Goal: Transaction & Acquisition: Book appointment/travel/reservation

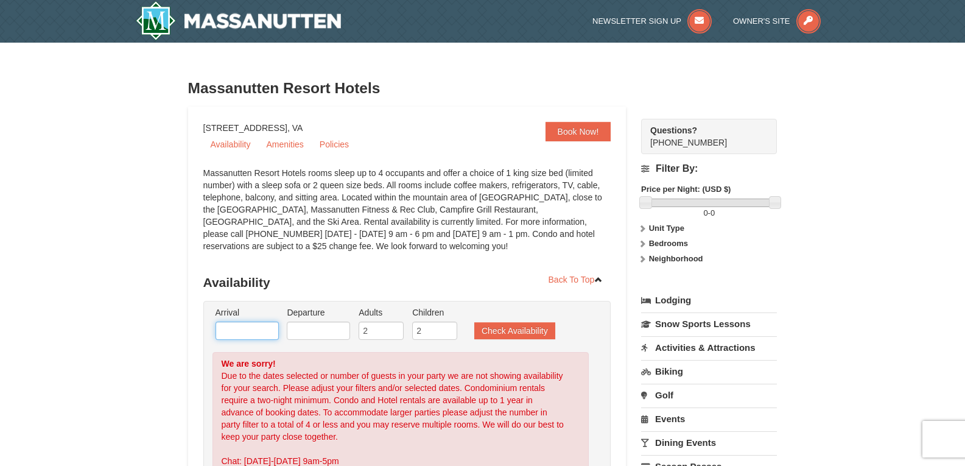
click at [234, 333] on input "text" at bounding box center [246, 330] width 63 height 18
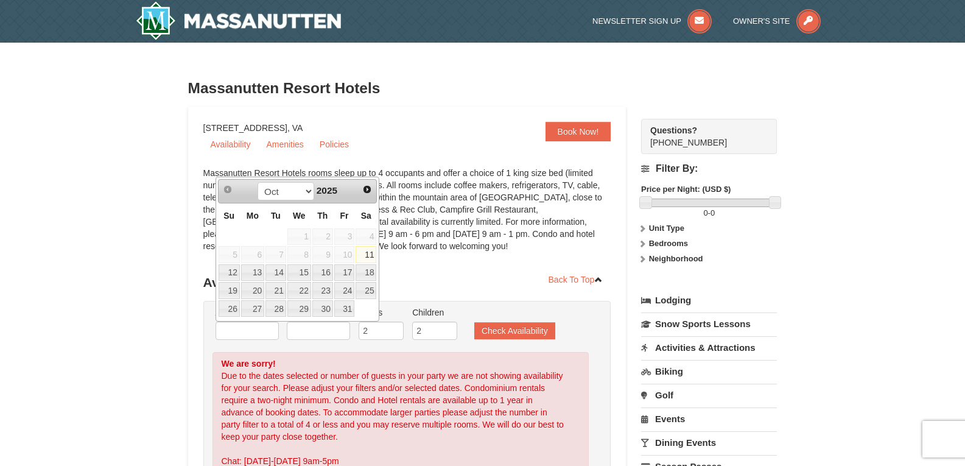
click at [366, 253] on link "11" at bounding box center [365, 254] width 21 height 17
type input "[DATE]"
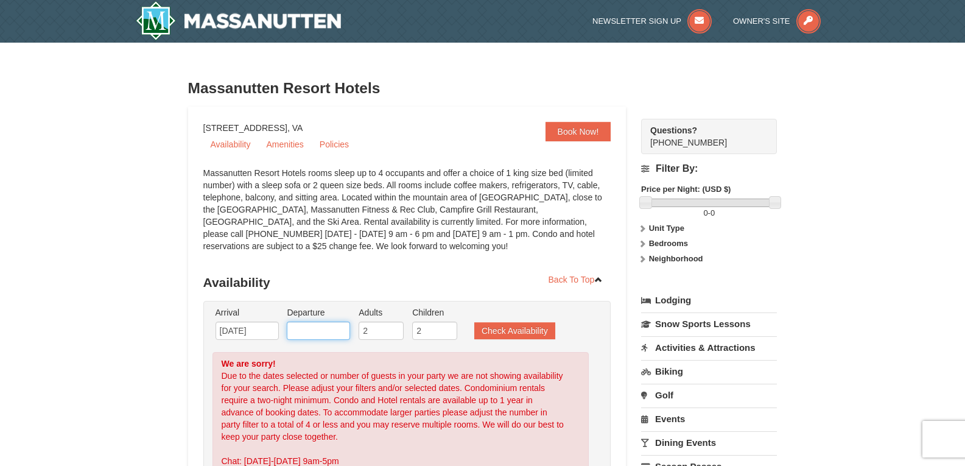
click at [322, 330] on input "text" at bounding box center [318, 330] width 63 height 18
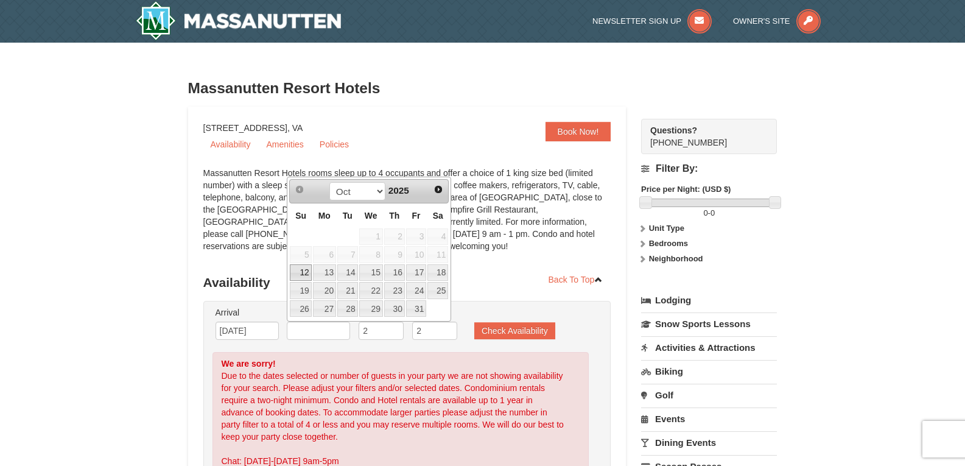
click at [302, 270] on link "12" at bounding box center [300, 272] width 21 height 17
type input "[DATE]"
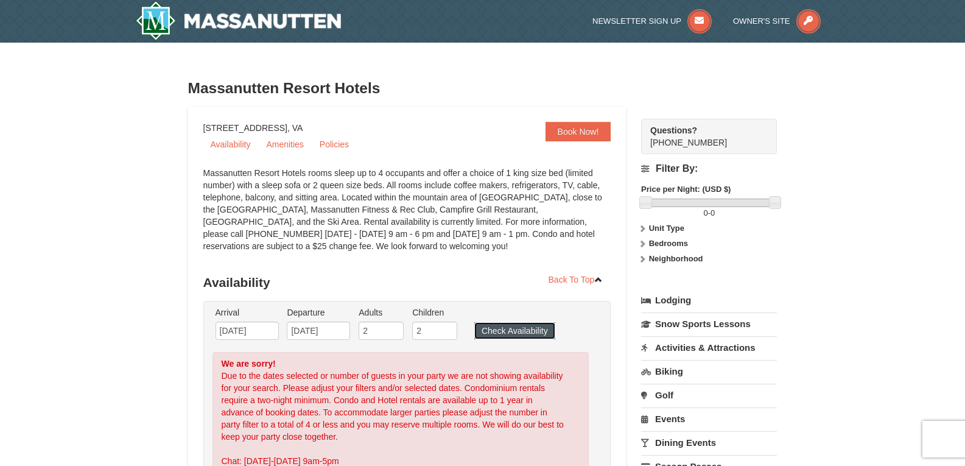
click at [512, 332] on button "Check Availability" at bounding box center [514, 330] width 81 height 17
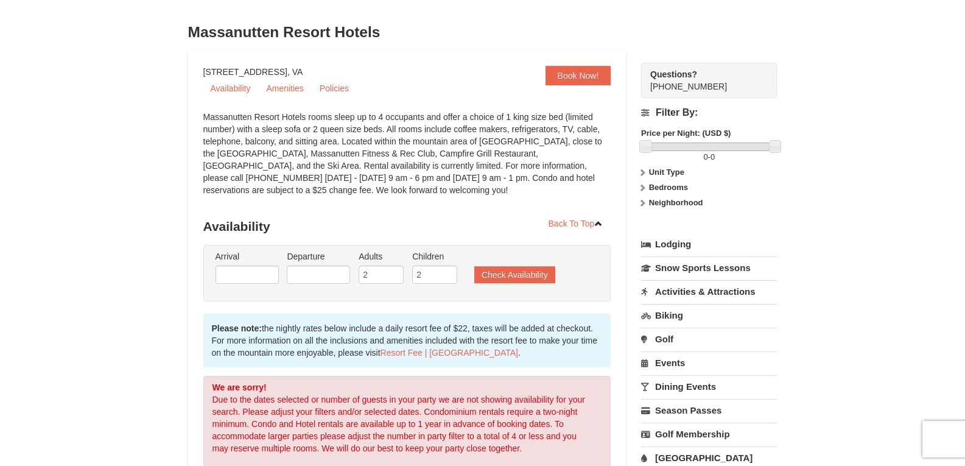
scroll to position [53, 0]
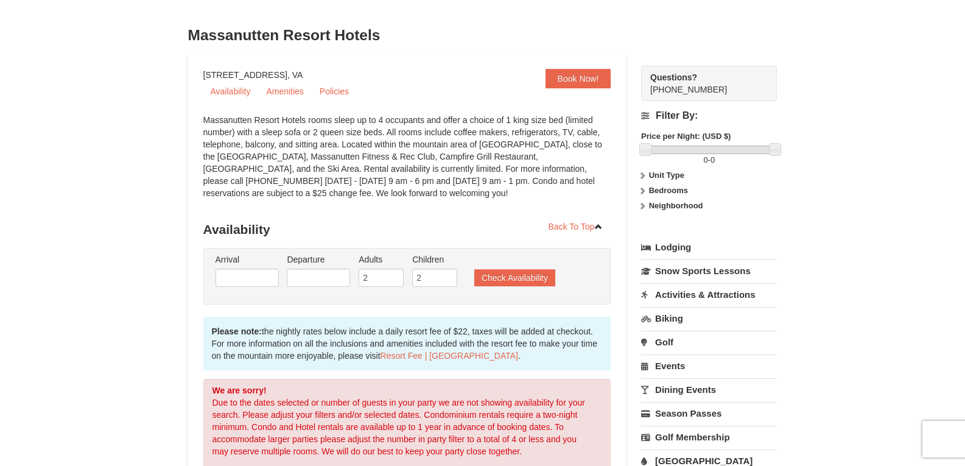
drag, startPoint x: 970, startPoint y: 134, endPoint x: 908, endPoint y: 49, distance: 105.4
